Goal: Find specific page/section: Find specific page/section

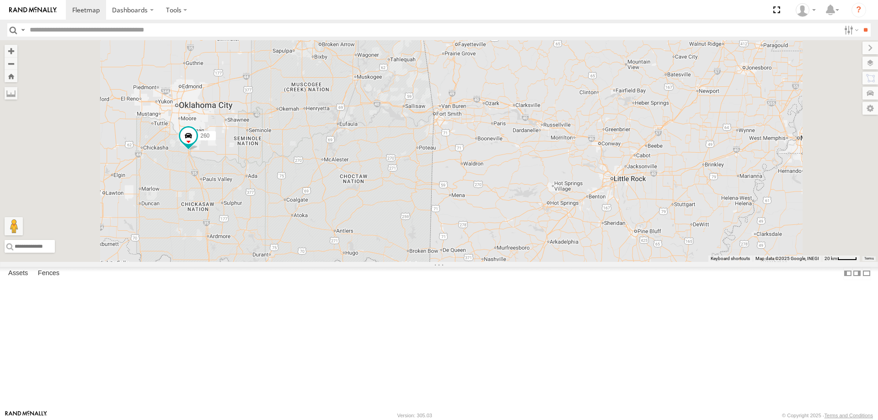
drag, startPoint x: 370, startPoint y: 304, endPoint x: 427, endPoint y: 280, distance: 61.6
click at [425, 262] on div "298 270 244 266 260" at bounding box center [439, 151] width 878 height 222
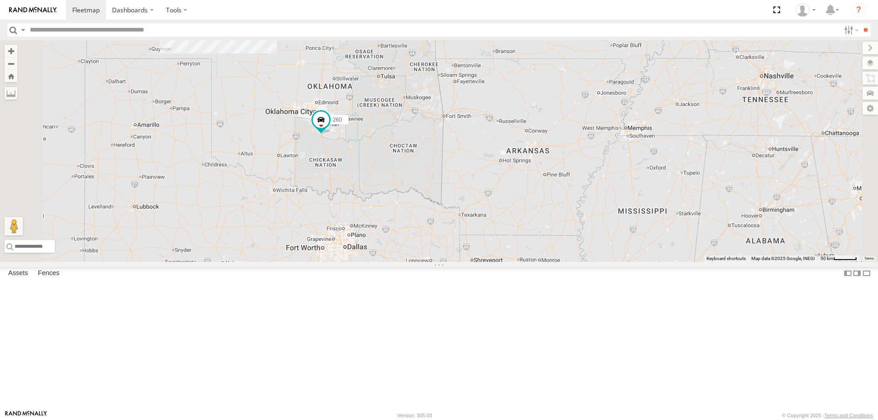
drag, startPoint x: 399, startPoint y: 342, endPoint x: 411, endPoint y: 240, distance: 102.7
click at [413, 244] on div "298 270 244 266 260 3 3" at bounding box center [439, 151] width 878 height 222
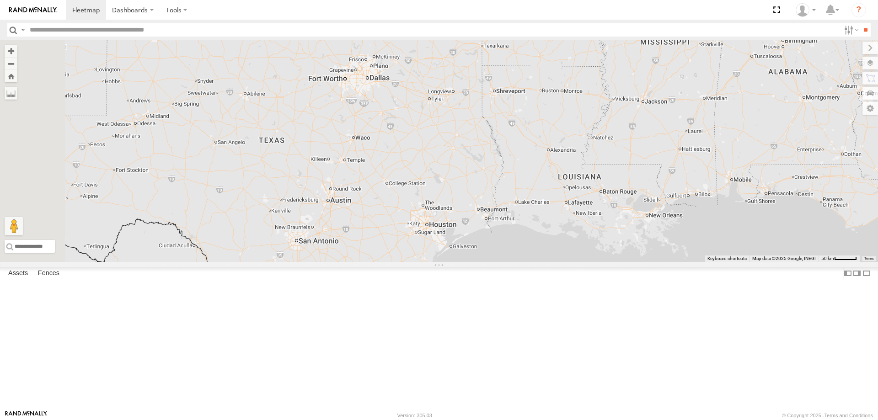
click at [0, 0] on div "260 All Assets" at bounding box center [0, 0] width 0 height 0
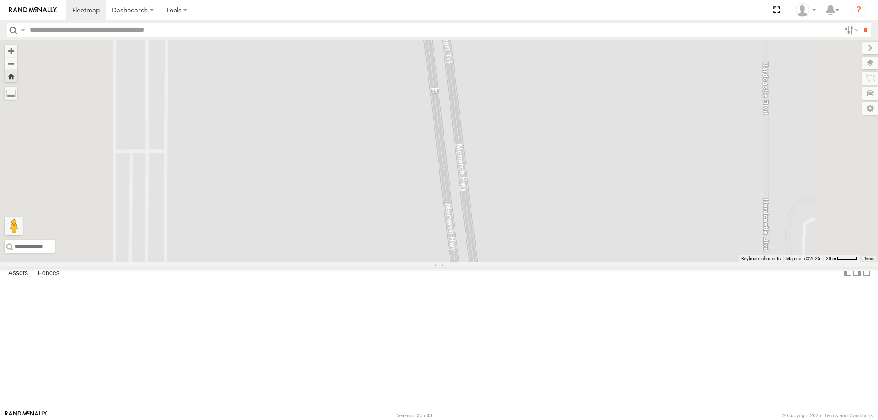
click at [0, 0] on div "All Assets" at bounding box center [0, 0] width 0 height 0
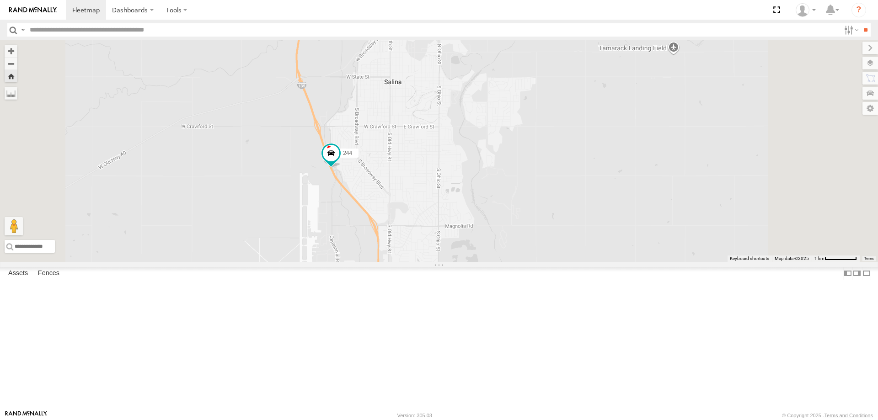
click at [0, 0] on div "All Assets" at bounding box center [0, 0] width 0 height 0
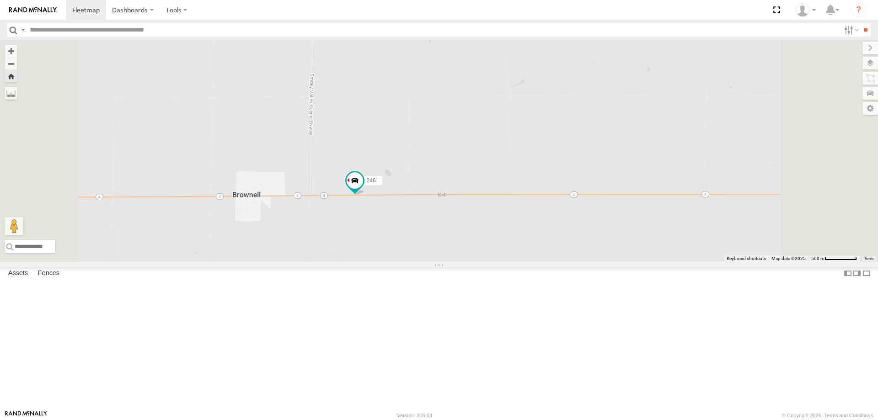
click at [0, 0] on div "All Assets" at bounding box center [0, 0] width 0 height 0
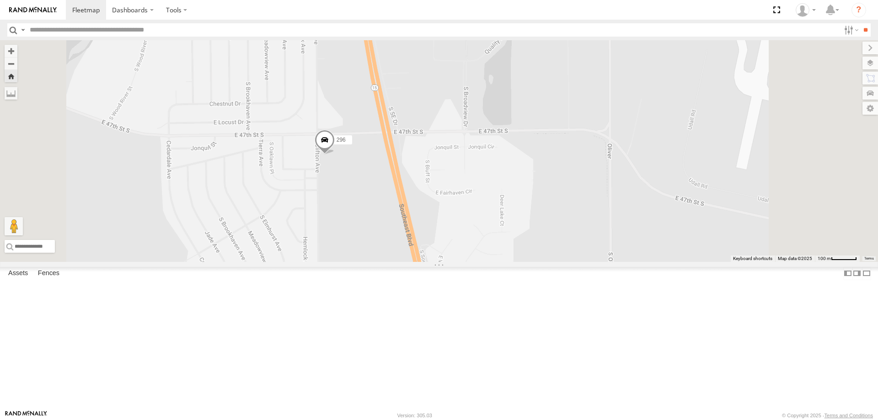
click at [0, 0] on div "All Assets" at bounding box center [0, 0] width 0 height 0
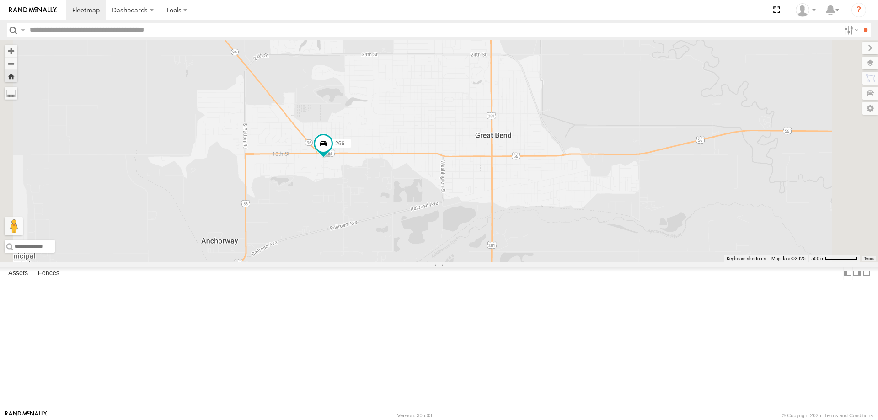
click at [0, 0] on div "All Assets" at bounding box center [0, 0] width 0 height 0
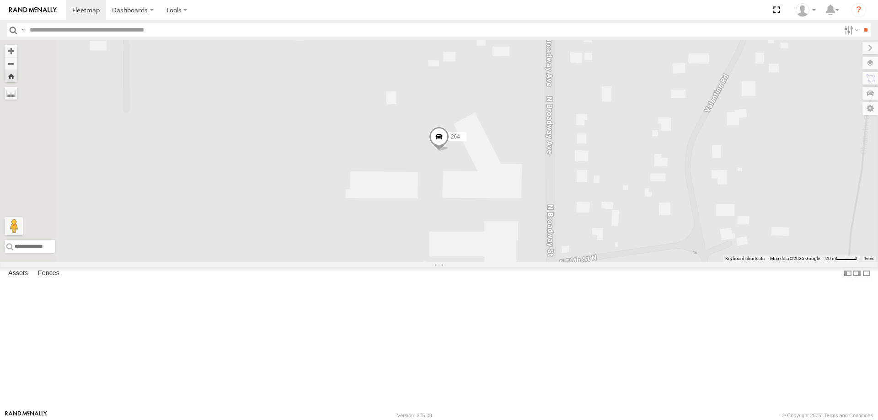
click at [0, 0] on div "232" at bounding box center [0, 0] width 0 height 0
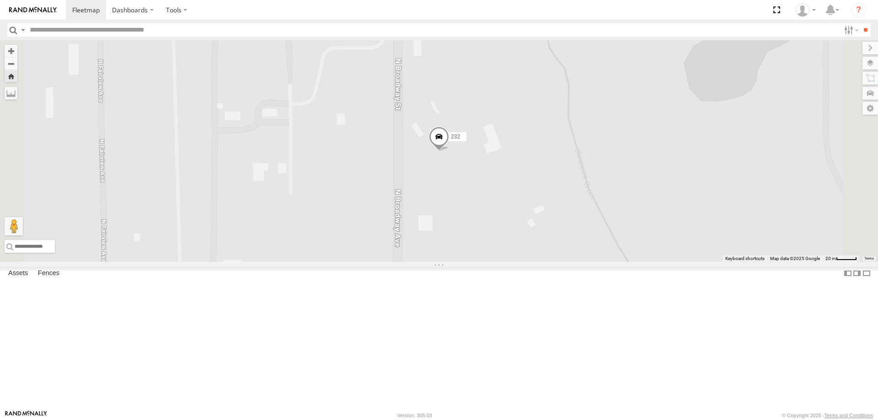
click at [0, 0] on div "298" at bounding box center [0, 0] width 0 height 0
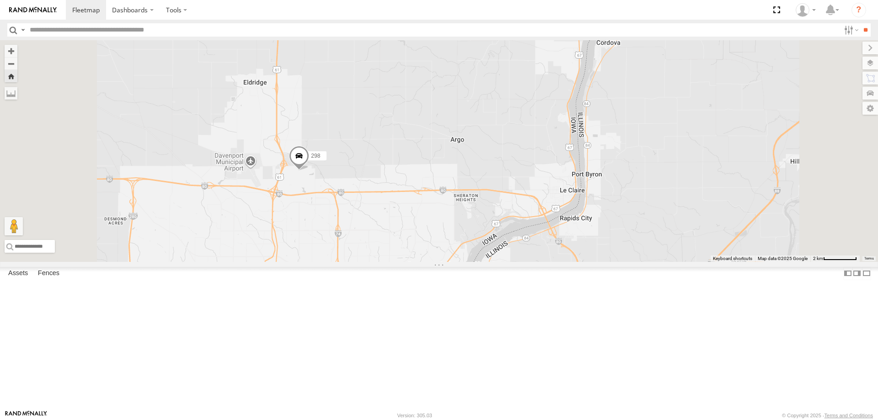
click at [0, 0] on div "All Assets" at bounding box center [0, 0] width 0 height 0
